Goal: Task Accomplishment & Management: Use online tool/utility

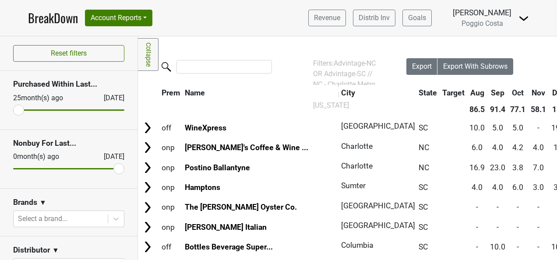
scroll to position [394, 0]
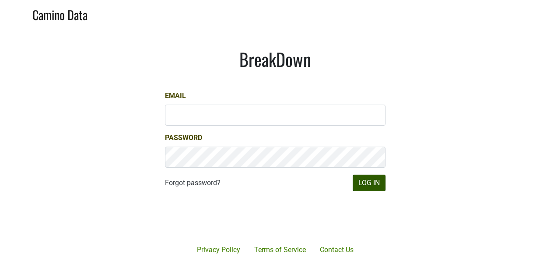
click at [384, 187] on div at bounding box center [306, 218] width 179 height 100
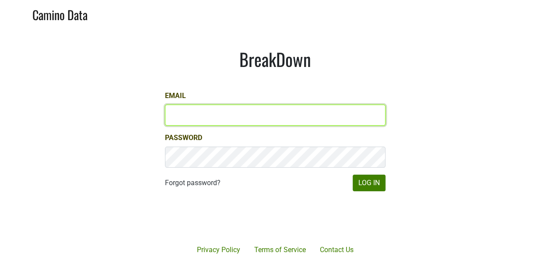
click at [291, 114] on input "Email" at bounding box center [275, 115] width 221 height 21
type input "[PERSON_NAME][EMAIL_ADDRESS][DOMAIN_NAME]"
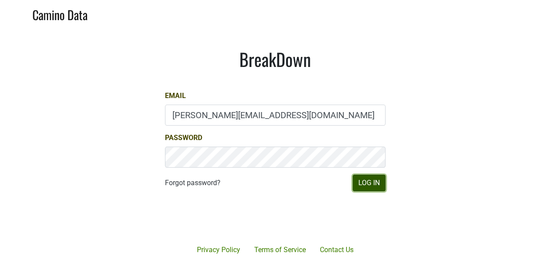
click at [372, 181] on button "Log In" at bounding box center [369, 183] width 33 height 17
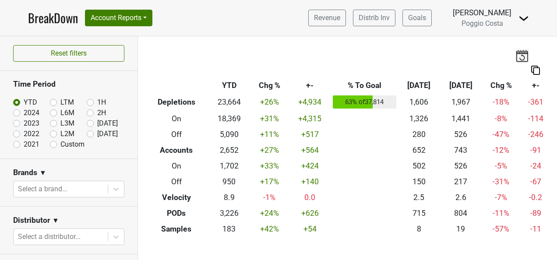
click at [97, 123] on label "Sep '25" at bounding box center [107, 123] width 21 height 11
click at [88, 123] on input "Sep '25" at bounding box center [104, 122] width 35 height 9
radio input "true"
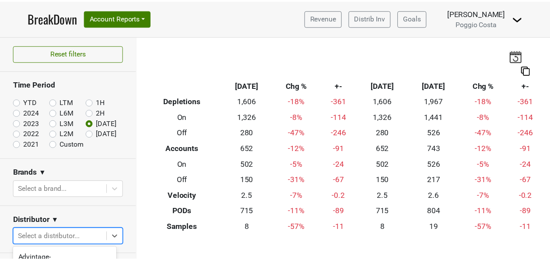
scroll to position [119, 0]
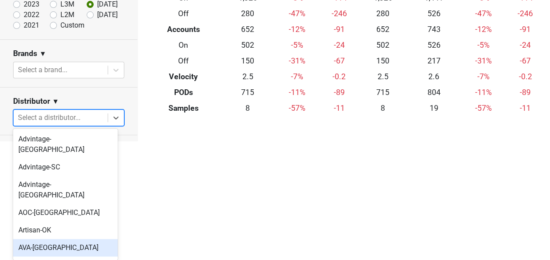
click at [79, 141] on body "BreakDown Account Reports SuperRanker Map Award Progress Chain Compliance CRM N…" at bounding box center [275, 11] width 550 height 260
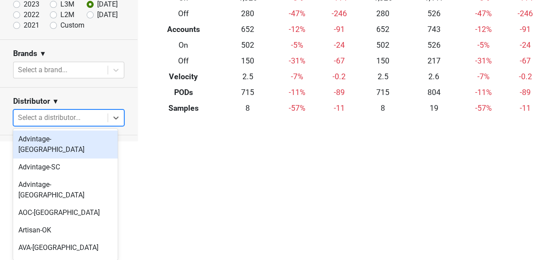
click at [84, 143] on div "Advintage-NC" at bounding box center [65, 144] width 105 height 28
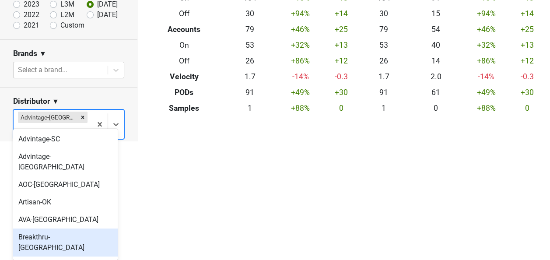
click at [78, 141] on body "BreakDown Account Reports SuperRanker Map Award Progress Chain Compliance CRM N…" at bounding box center [275, 11] width 550 height 260
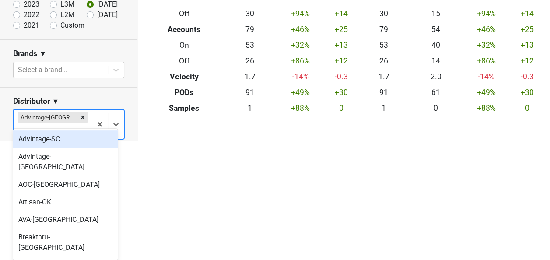
click at [84, 141] on div "Advintage-SC" at bounding box center [65, 139] width 105 height 18
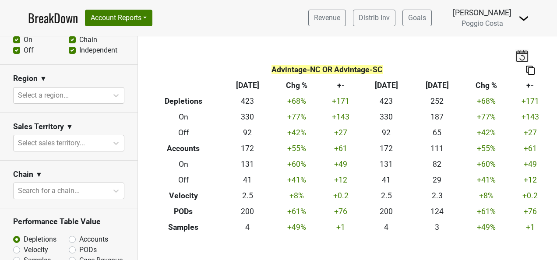
scroll to position [350, 0]
click at [85, 95] on div at bounding box center [60, 95] width 85 height 12
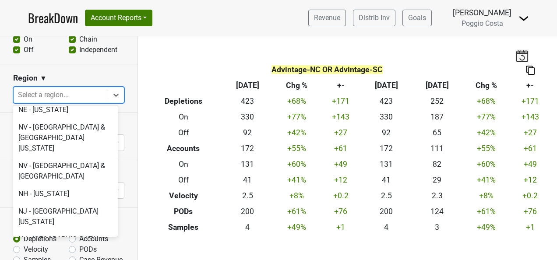
scroll to position [1813, 0]
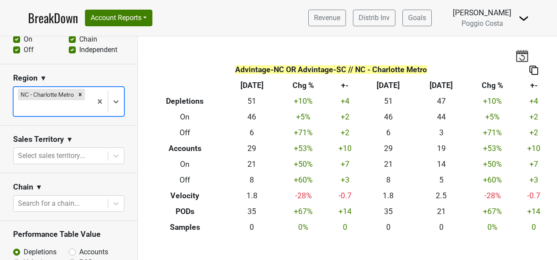
click at [70, 109] on div at bounding box center [53, 108] width 70 height 12
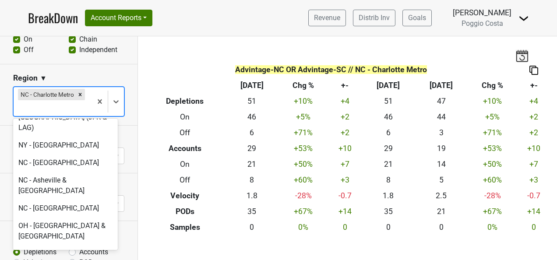
scroll to position [2137, 0]
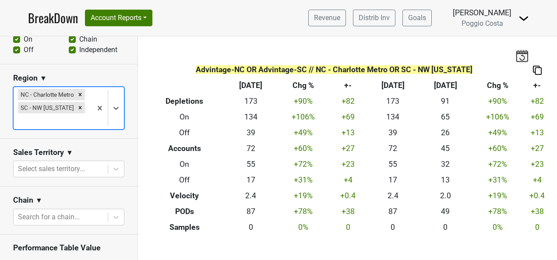
click at [533, 70] on img at bounding box center [537, 70] width 9 height 9
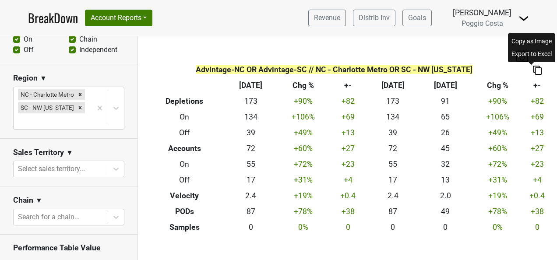
click at [491, 49] on div "Advintage-NC OR Advintage-SC // NC - Charlotte Metro OR SC - NW South Carolina …" at bounding box center [347, 135] width 419 height 199
click at [533, 68] on img at bounding box center [537, 70] width 9 height 9
click at [531, 42] on div "Copy as Image" at bounding box center [531, 41] width 44 height 13
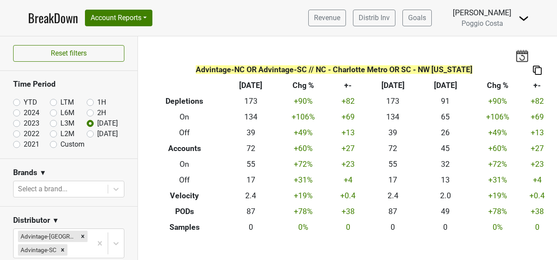
scroll to position [0, 0]
